Goal: Task Accomplishment & Management: Use online tool/utility

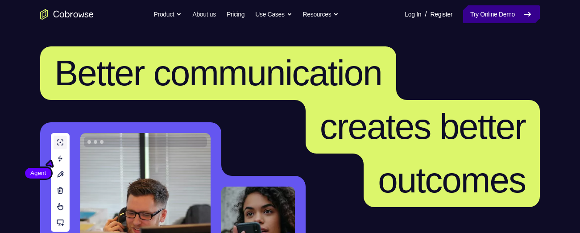
click at [490, 17] on link "Try Online Demo" at bounding box center [501, 14] width 77 height 18
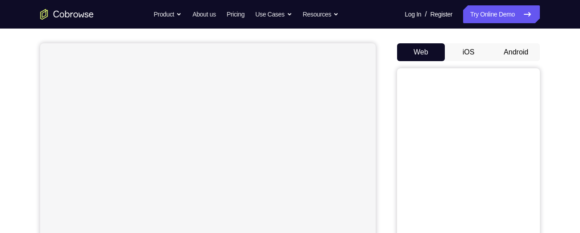
scroll to position [73, 0]
click at [517, 53] on button "Android" at bounding box center [516, 52] width 48 height 18
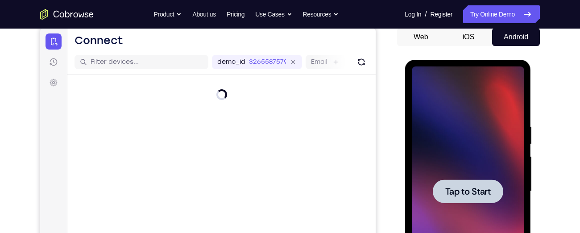
scroll to position [0, 0]
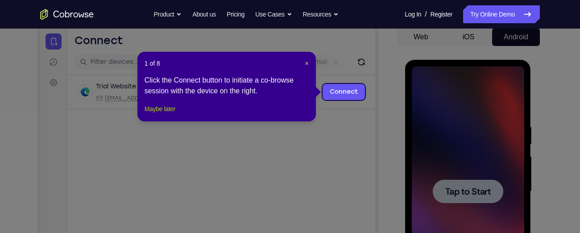
click at [159, 114] on button "Maybe later" at bounding box center [160, 109] width 31 height 11
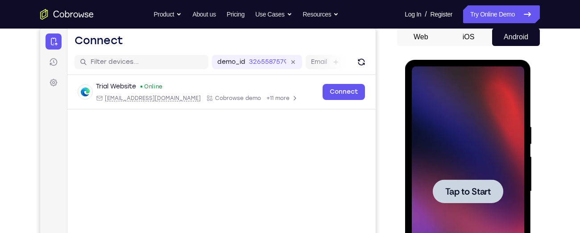
click at [458, 188] on span "Tap to Start" at bounding box center [468, 191] width 46 height 9
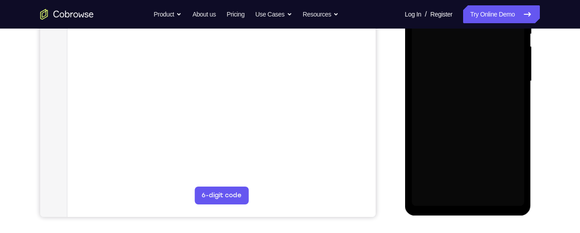
scroll to position [198, 0]
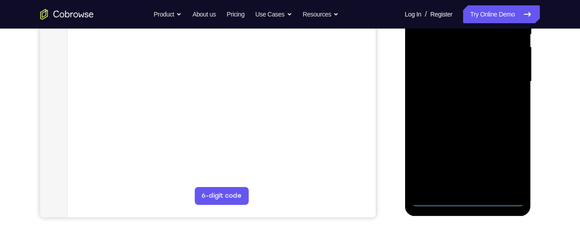
click at [469, 198] on div at bounding box center [468, 82] width 112 height 250
click at [513, 163] on div at bounding box center [468, 82] width 112 height 250
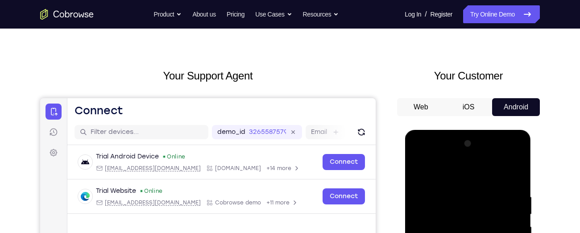
scroll to position [33, 0]
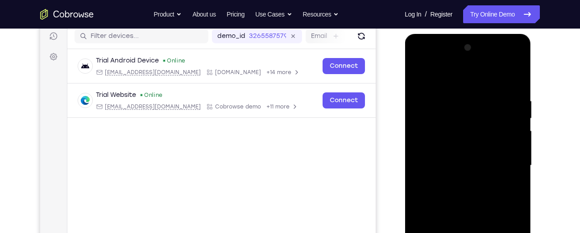
scroll to position [114, 0]
click at [499, 162] on div at bounding box center [468, 165] width 112 height 250
click at [457, 180] on div at bounding box center [468, 165] width 112 height 250
click at [452, 157] on div at bounding box center [468, 165] width 112 height 250
click at [452, 146] on div at bounding box center [468, 165] width 112 height 250
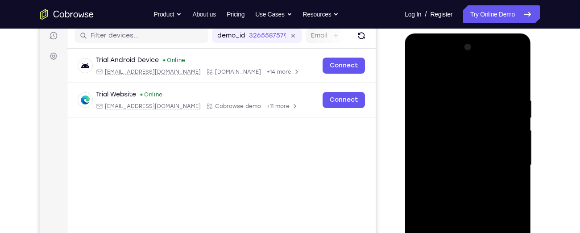
click at [450, 162] on div at bounding box center [468, 165] width 112 height 250
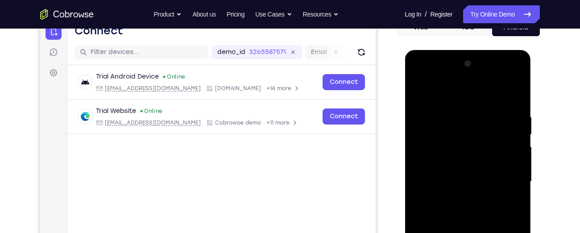
scroll to position [97, 0]
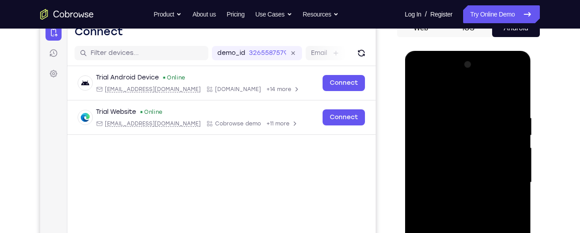
click at [456, 209] on div at bounding box center [468, 183] width 112 height 250
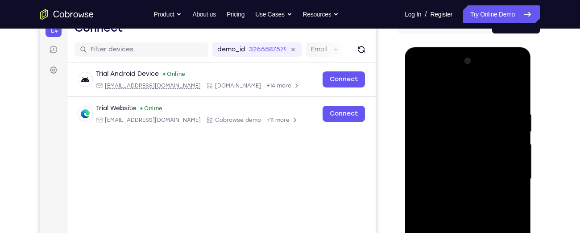
scroll to position [101, 0]
click at [464, 217] on div at bounding box center [468, 179] width 112 height 250
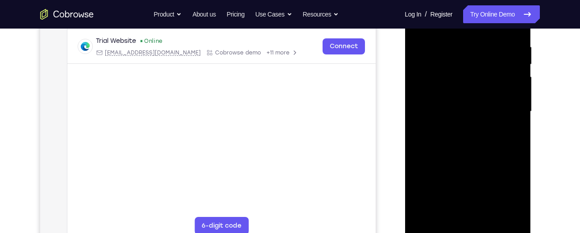
click at [492, 216] on div at bounding box center [468, 112] width 112 height 250
click at [464, 148] on div at bounding box center [468, 112] width 112 height 250
click at [510, 127] on div at bounding box center [468, 112] width 112 height 250
click at [465, 101] on div at bounding box center [468, 112] width 112 height 250
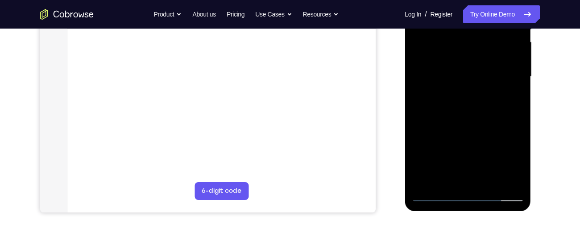
scroll to position [204, 0]
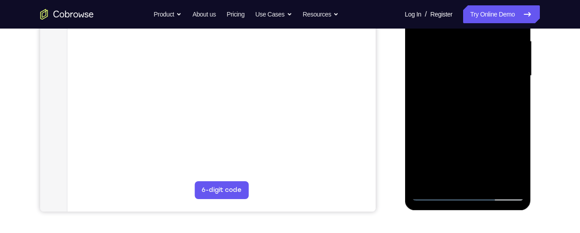
click at [510, 97] on div at bounding box center [468, 76] width 112 height 250
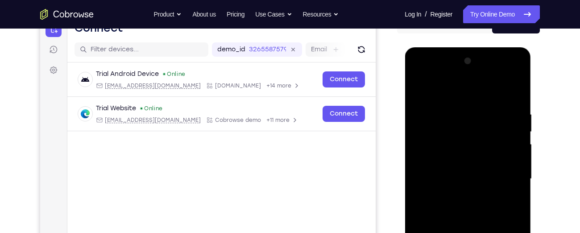
scroll to position [99, 0]
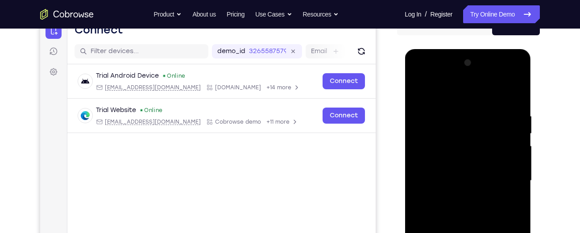
click at [418, 94] on div at bounding box center [468, 181] width 112 height 250
drag, startPoint x: 491, startPoint y: 130, endPoint x: 408, endPoint y: 131, distance: 83.5
click at [408, 131] on div at bounding box center [468, 182] width 126 height 266
click at [420, 91] on div at bounding box center [468, 181] width 112 height 250
click at [453, 106] on div at bounding box center [468, 181] width 112 height 250
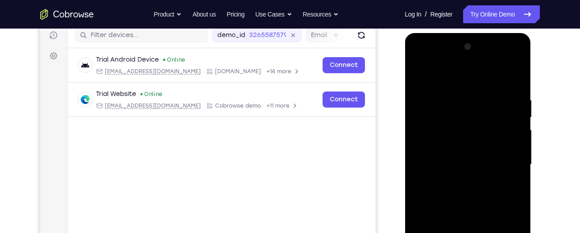
scroll to position [115, 0]
click at [515, 146] on div at bounding box center [468, 164] width 112 height 250
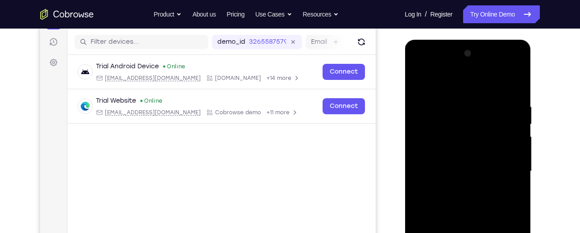
scroll to position [107, 0]
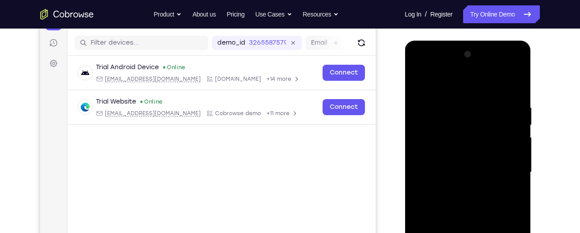
click at [436, 162] on div at bounding box center [468, 172] width 112 height 250
click at [422, 162] on div at bounding box center [468, 172] width 112 height 250
click at [516, 160] on div at bounding box center [468, 172] width 112 height 250
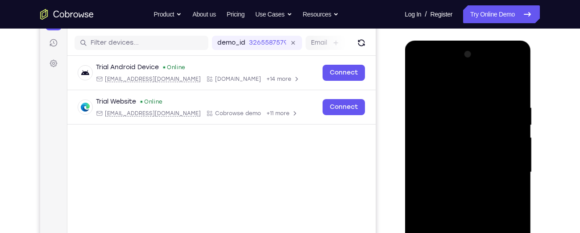
click at [516, 160] on div at bounding box center [468, 172] width 112 height 250
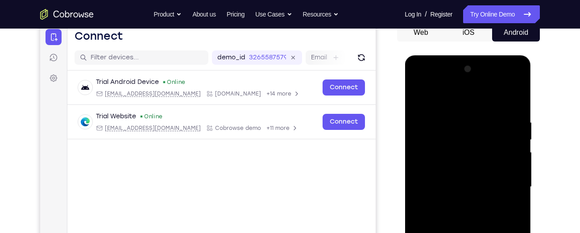
click at [507, 157] on div at bounding box center [468, 187] width 112 height 250
